Goal: Task Accomplishment & Management: Manage account settings

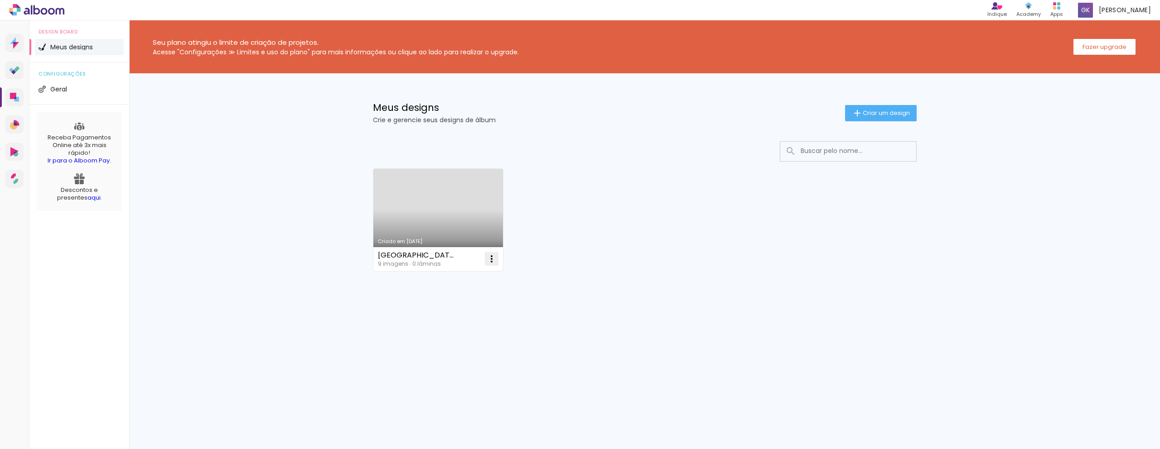
click at [493, 259] on iron-icon at bounding box center [491, 259] width 11 height 11
click at [447, 319] on span "Excluir" at bounding box center [440, 319] width 19 height 6
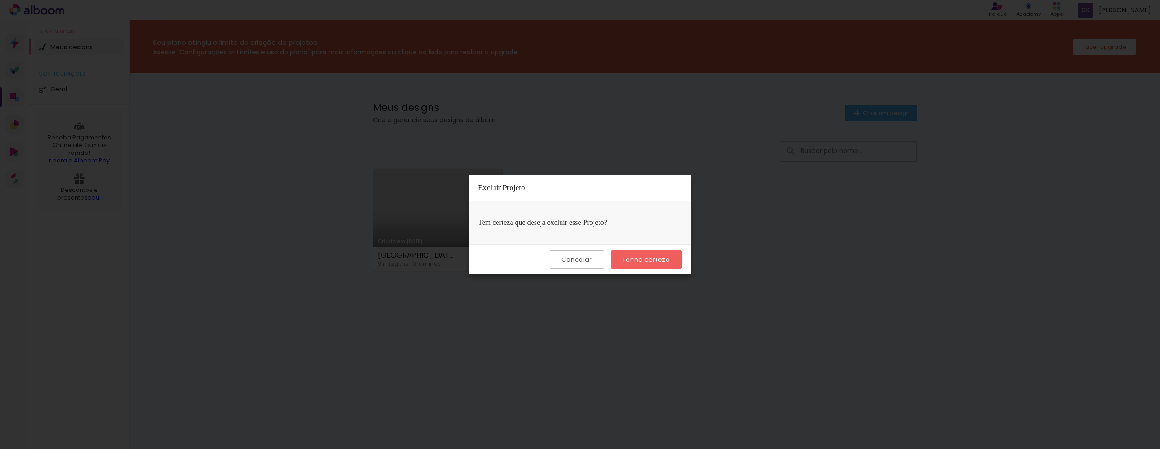
click at [0, 0] on slot "Tenho certeza" at bounding box center [0, 0] width 0 height 0
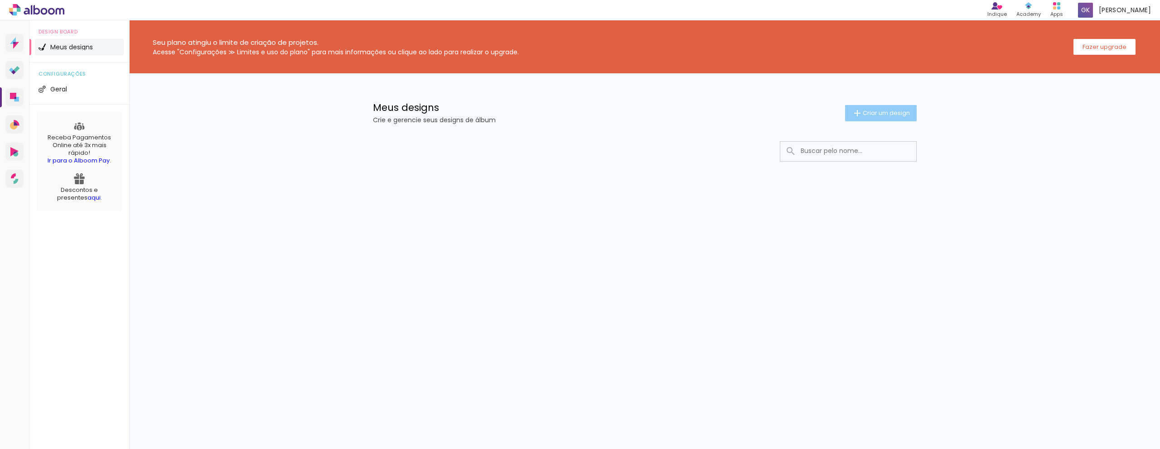
click at [888, 116] on span "Criar um design" at bounding box center [885, 113] width 47 height 6
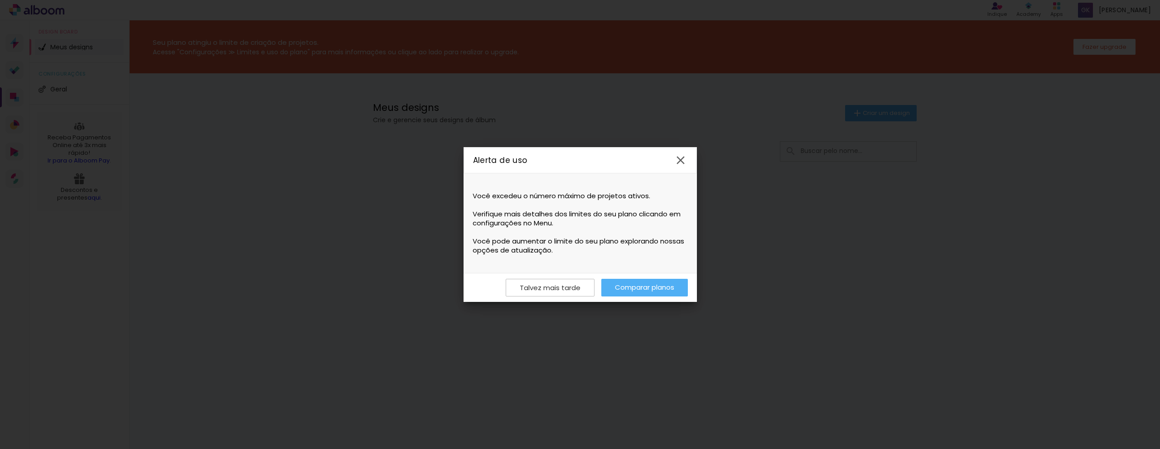
click at [681, 158] on iron-icon at bounding box center [681, 161] width 14 height 14
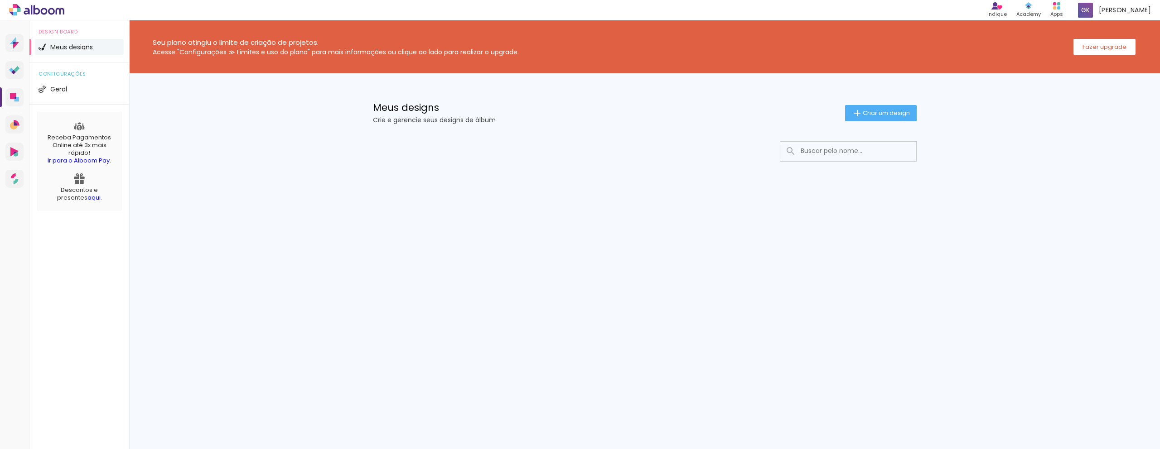
click at [461, 114] on div "Meus designs Crie e gerencie seus designs de álbum" at bounding box center [609, 113] width 472 height 20
click at [405, 106] on h1 "Meus designs" at bounding box center [609, 108] width 472 height 10
click at [429, 119] on p "Crie e gerencie seus designs de álbum" at bounding box center [609, 120] width 472 height 6
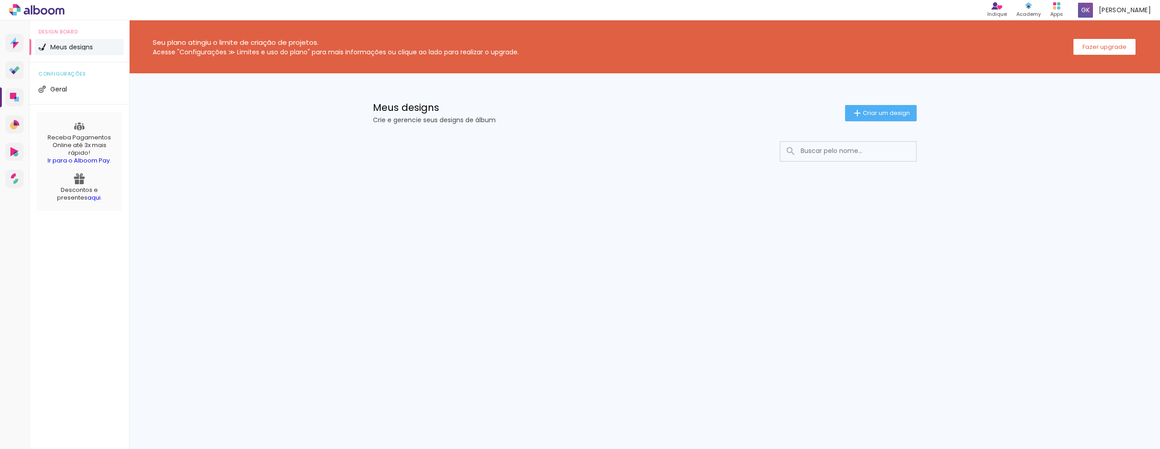
click at [429, 119] on p "Crie e gerencie seus designs de álbum" at bounding box center [609, 120] width 472 height 6
click at [68, 48] on span "Meus designs" at bounding box center [71, 47] width 43 height 6
click at [0, 0] on slot "Fazer upgrade" at bounding box center [0, 0] width 0 height 0
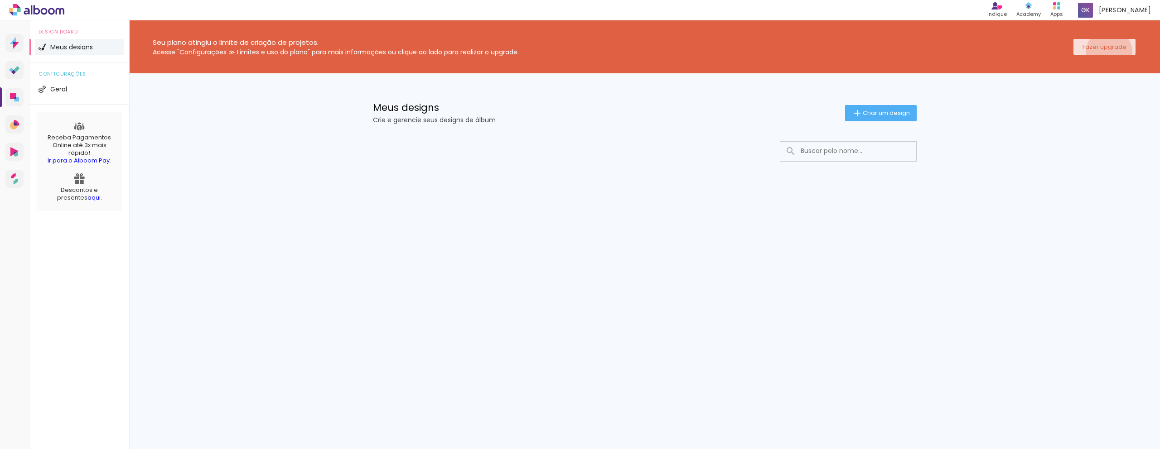
click at [1110, 52] on paper-button "Fazer upgrade" at bounding box center [1104, 47] width 62 height 16
